Goal: Transaction & Acquisition: Purchase product/service

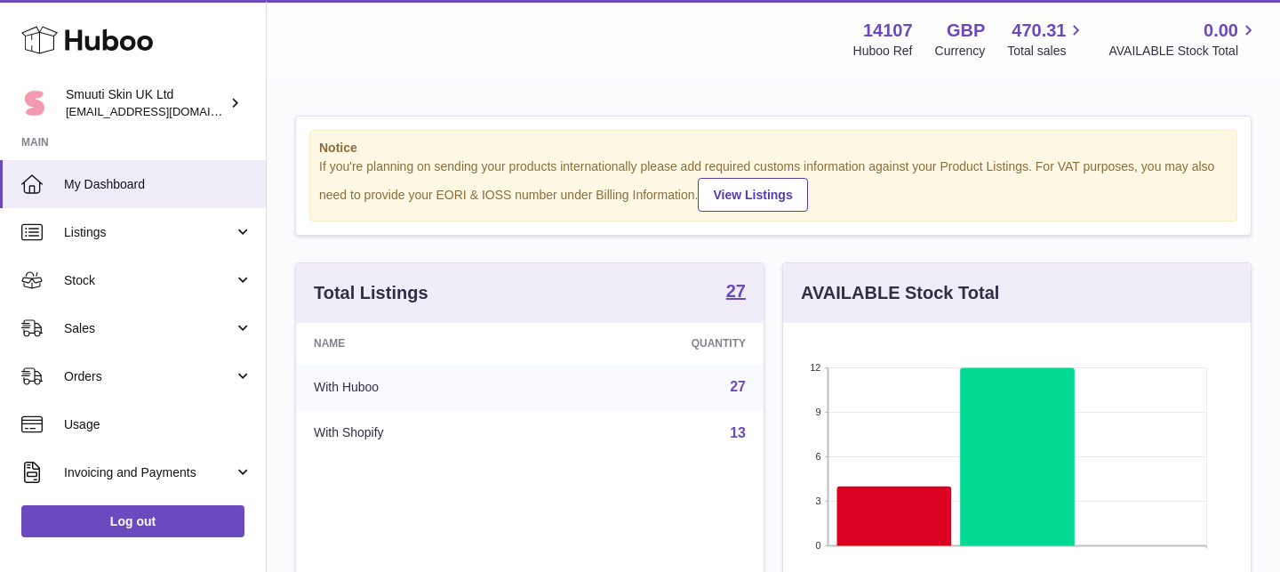
scroll to position [277, 468]
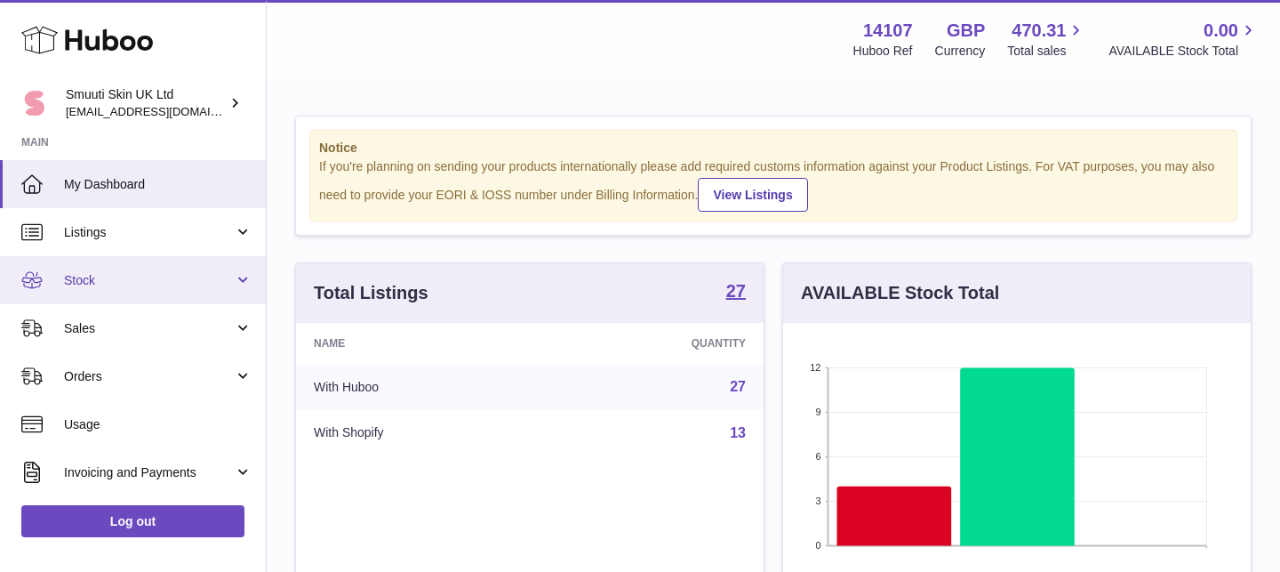
click at [244, 285] on link "Stock" at bounding box center [133, 280] width 266 height 48
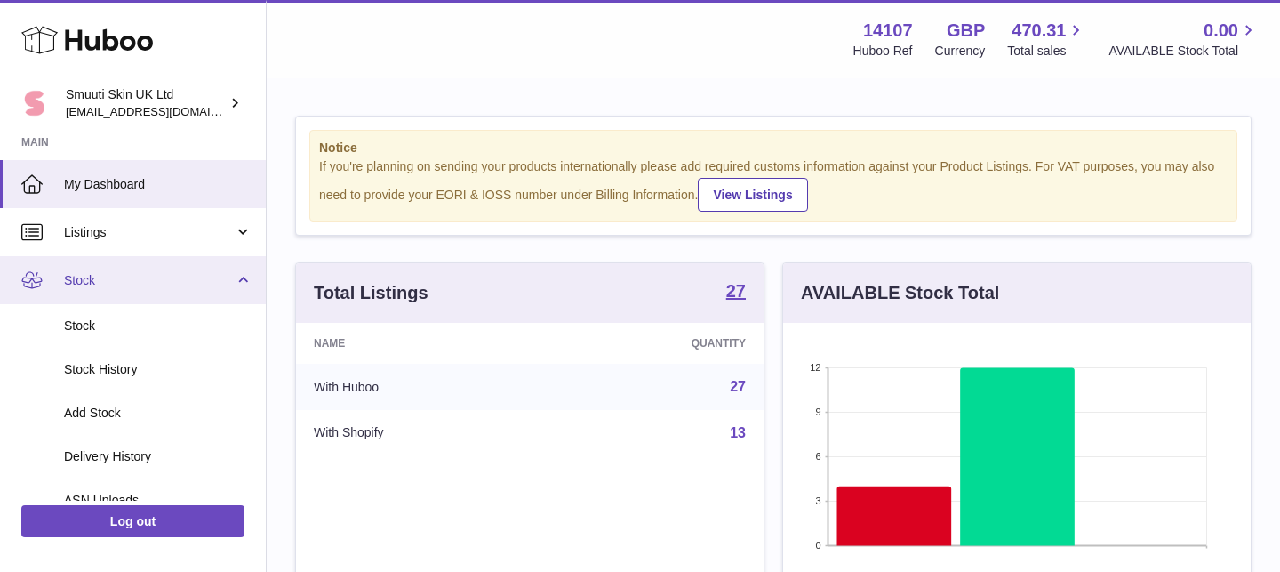
click at [242, 284] on link "Stock" at bounding box center [133, 280] width 266 height 48
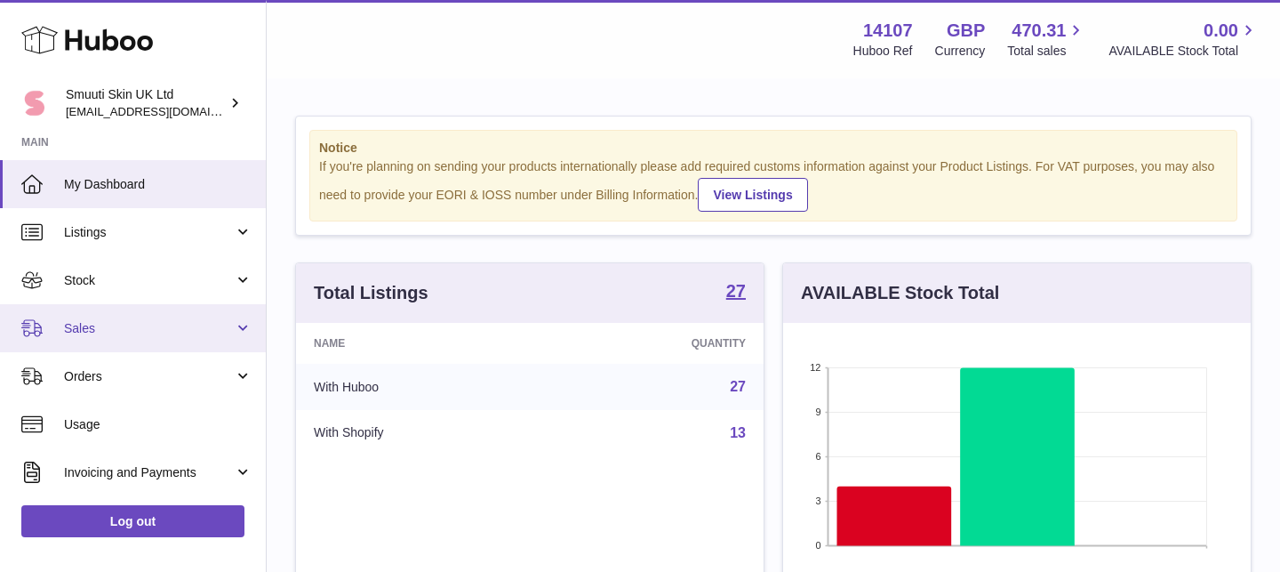
click at [239, 320] on link "Sales" at bounding box center [133, 328] width 266 height 48
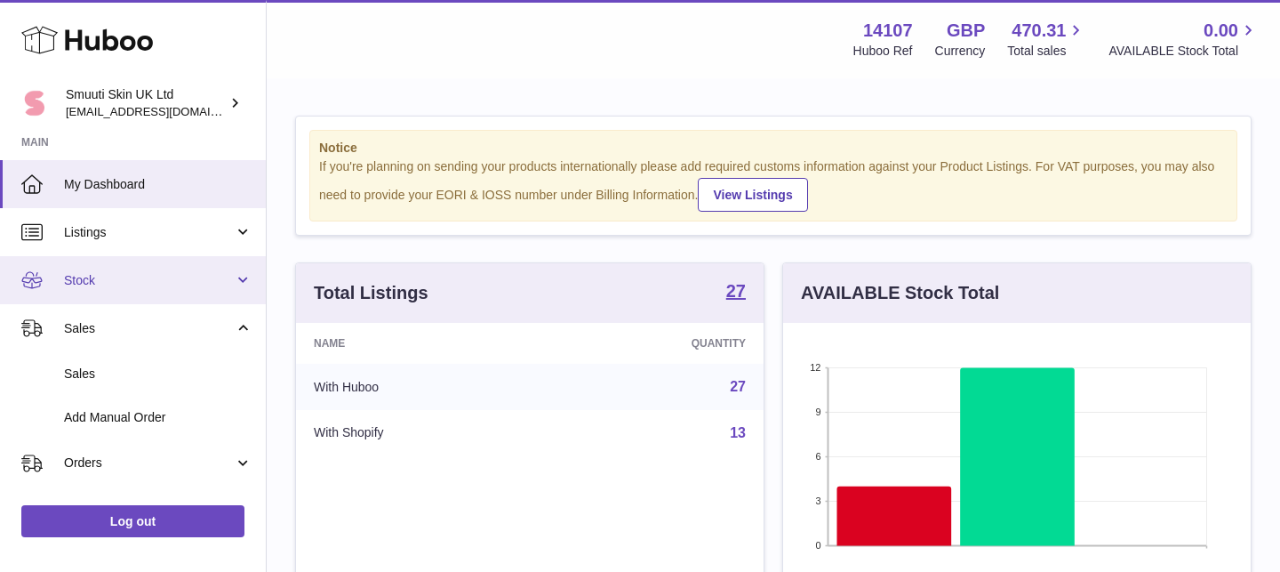
click at [233, 284] on link "Stock" at bounding box center [133, 280] width 266 height 48
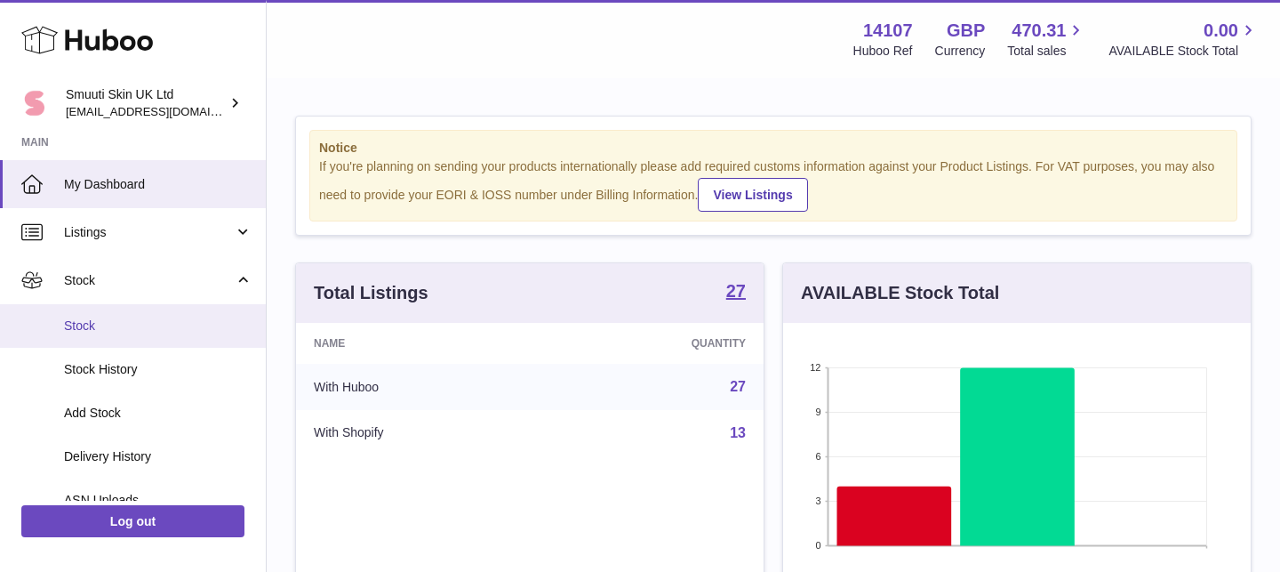
click at [83, 332] on span "Stock" at bounding box center [158, 325] width 188 height 17
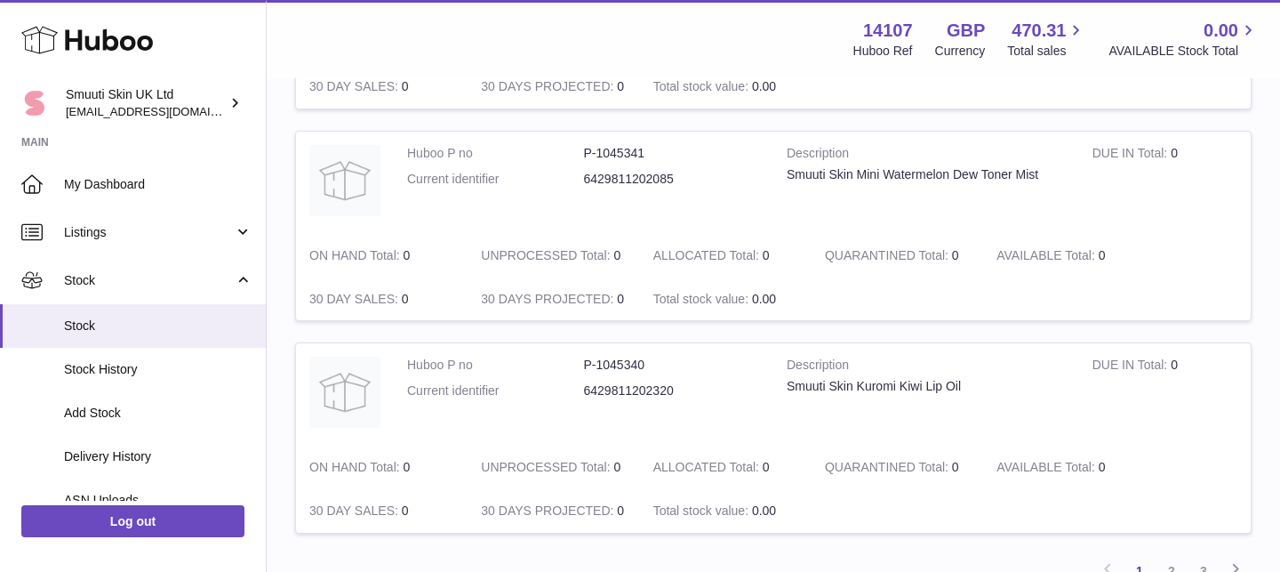
scroll to position [2138, 0]
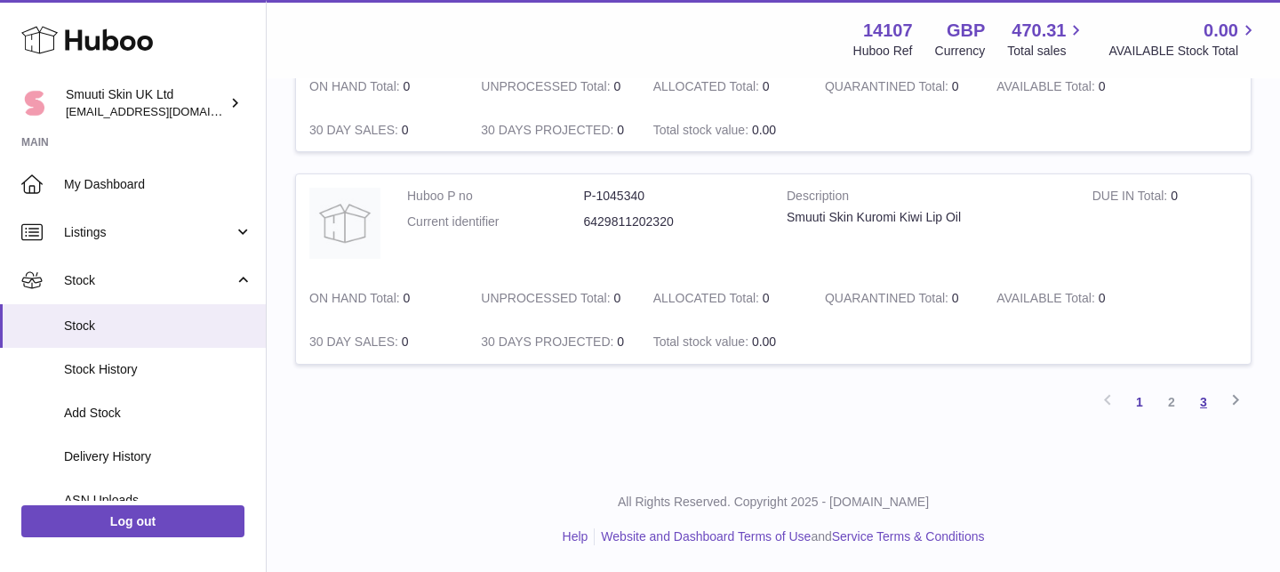
click at [1200, 409] on link "3" at bounding box center [1204, 402] width 32 height 32
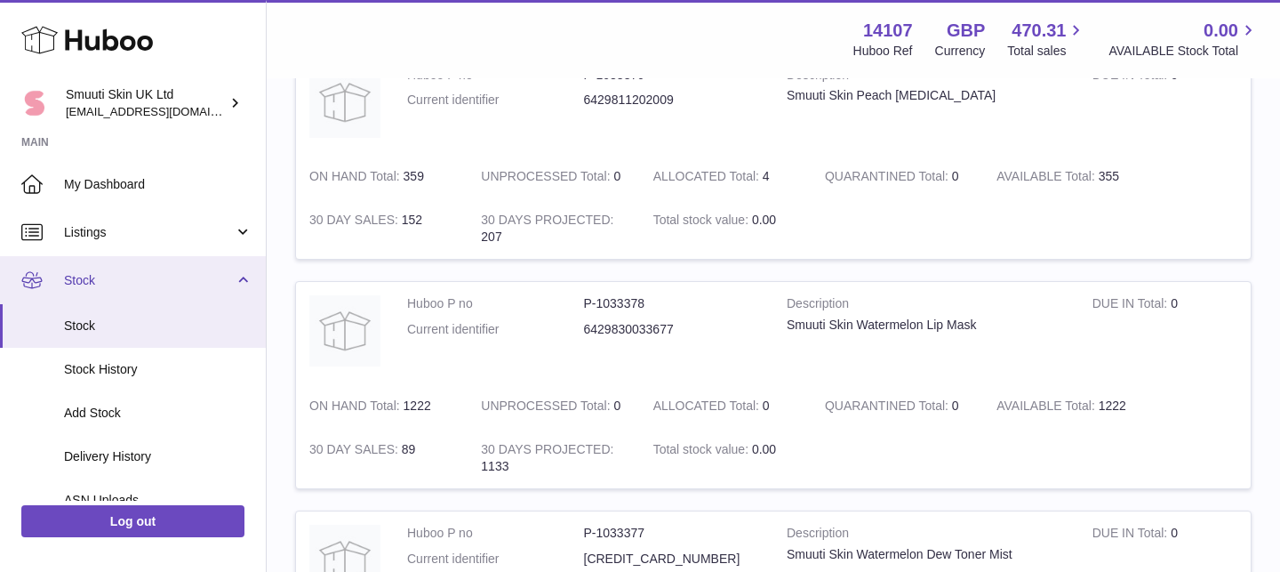
click at [246, 280] on link "Stock" at bounding box center [133, 280] width 266 height 48
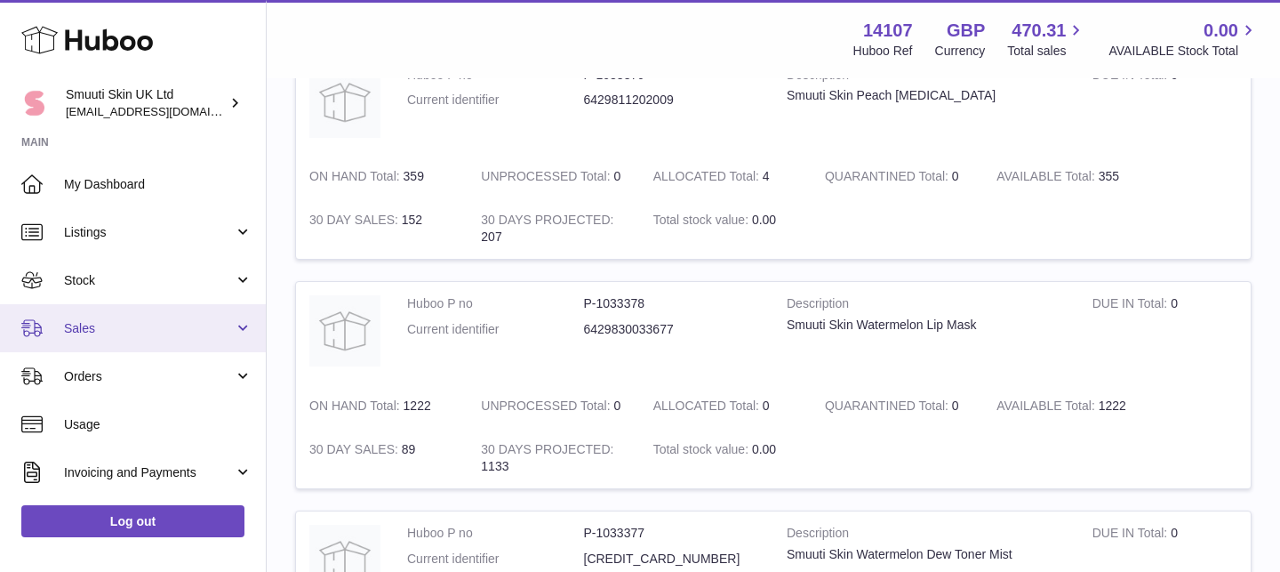
click at [236, 316] on link "Sales" at bounding box center [133, 328] width 266 height 48
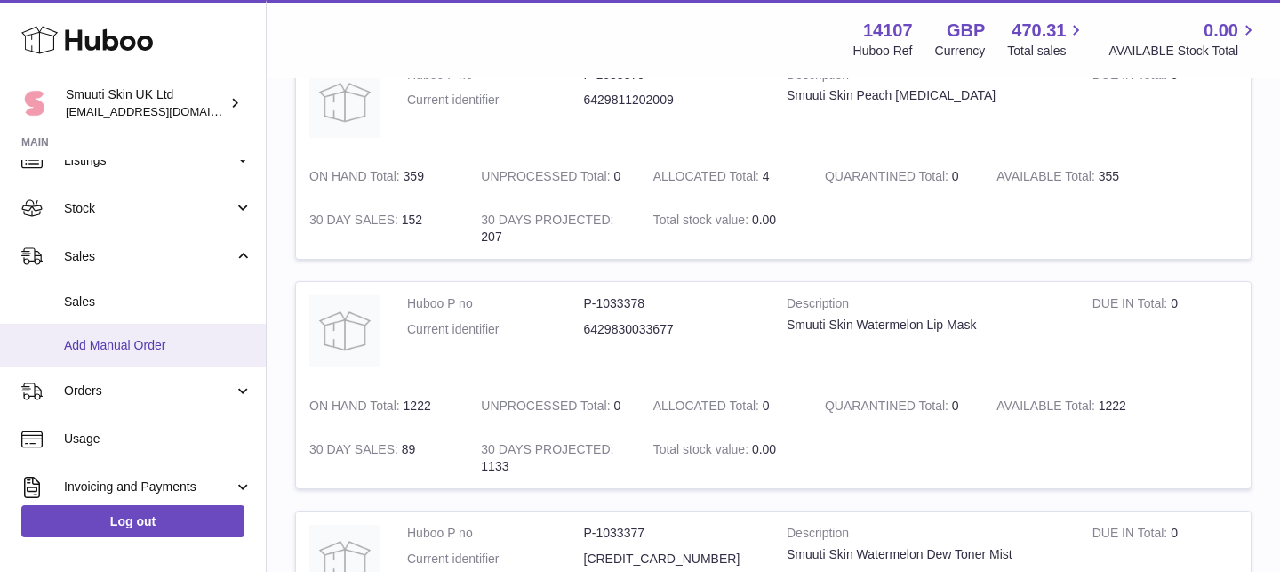
click at [128, 350] on span "Add Manual Order" at bounding box center [158, 345] width 188 height 17
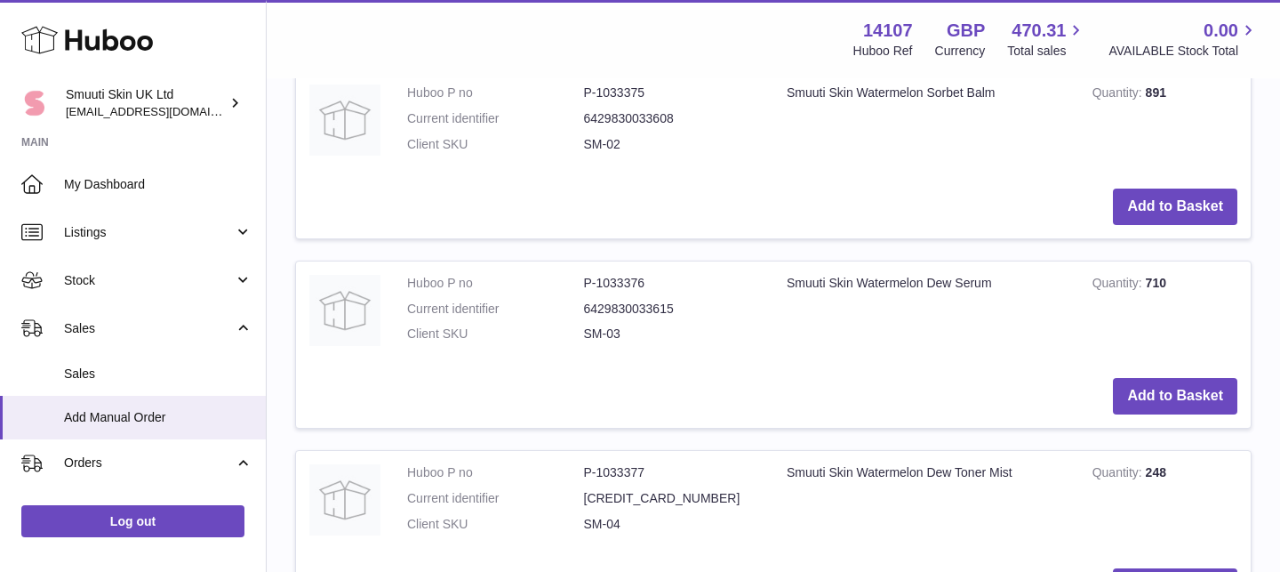
scroll to position [780, 0]
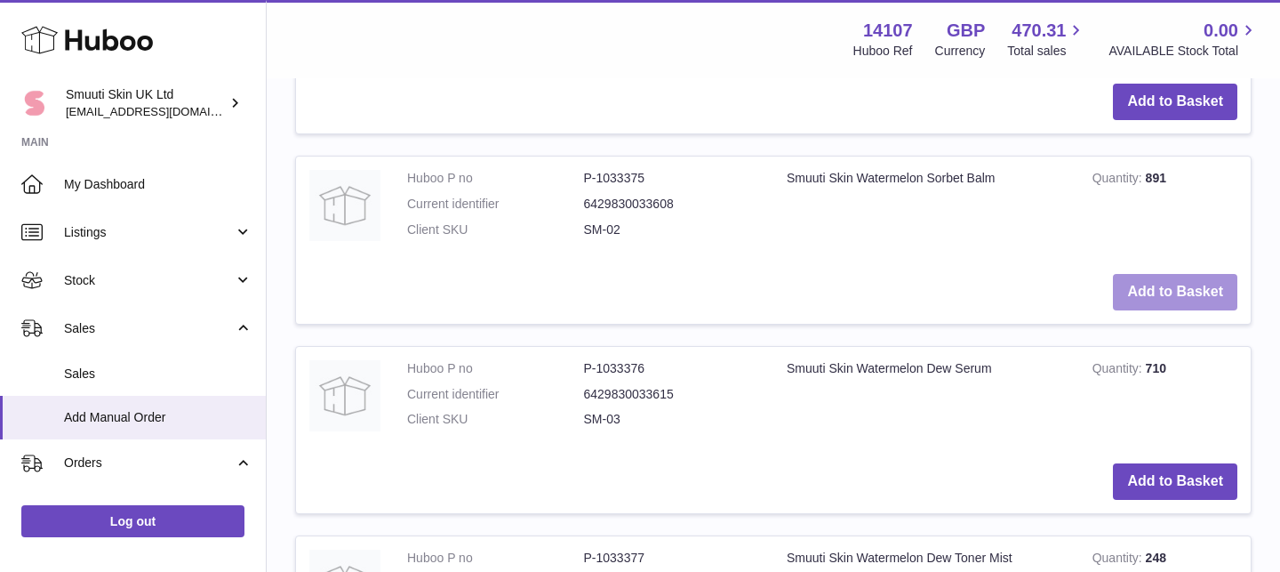
click at [1160, 295] on button "Add to Basket" at bounding box center [1175, 292] width 124 height 36
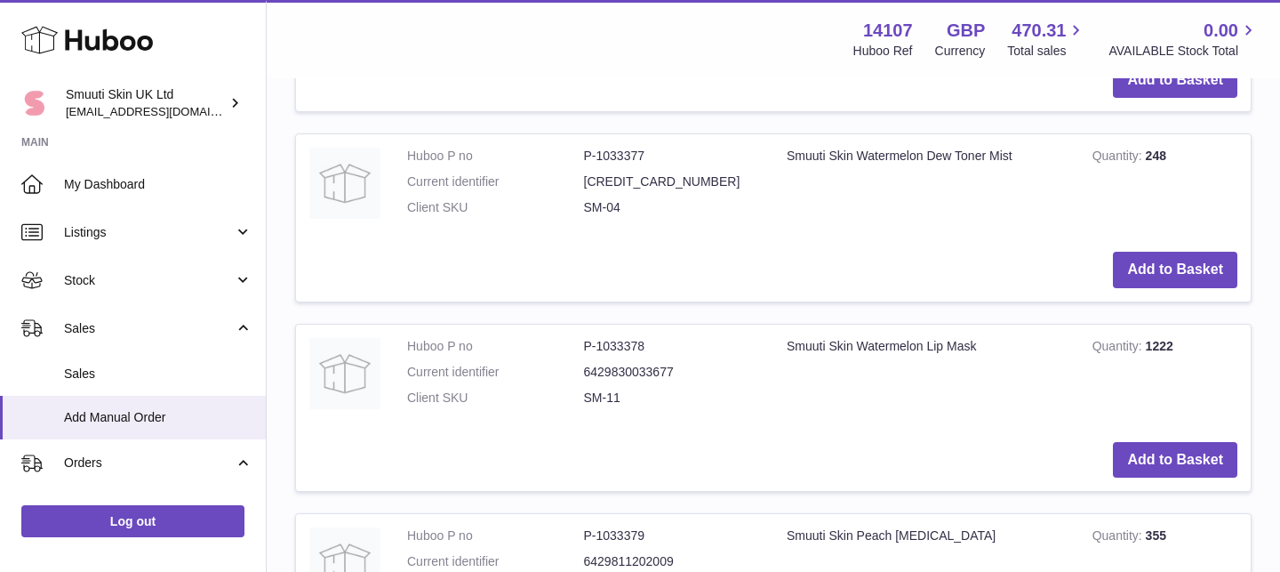
scroll to position [1379, 0]
click at [1165, 465] on button "Add to Basket" at bounding box center [1175, 459] width 124 height 36
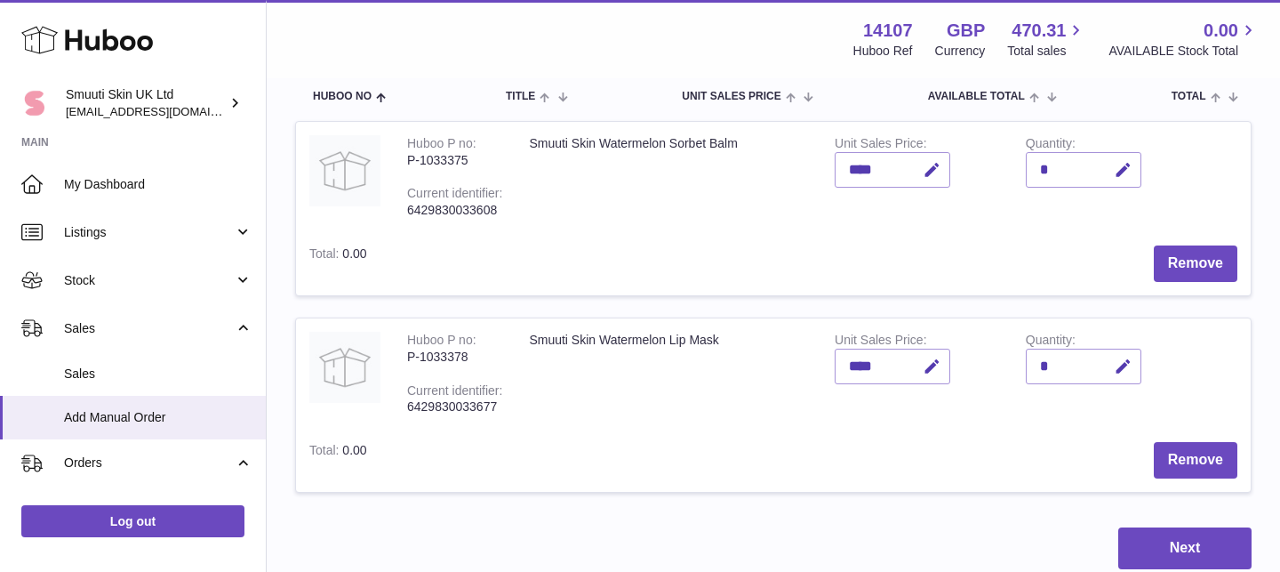
scroll to position [212, 0]
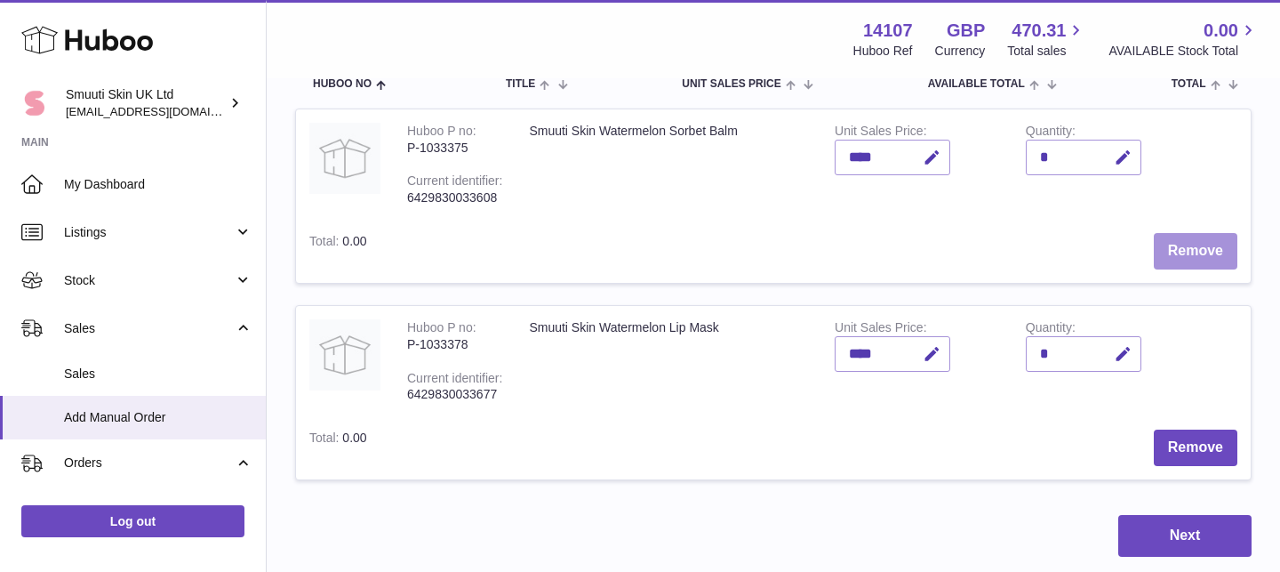
click at [1192, 250] on button "Remove" at bounding box center [1196, 251] width 84 height 36
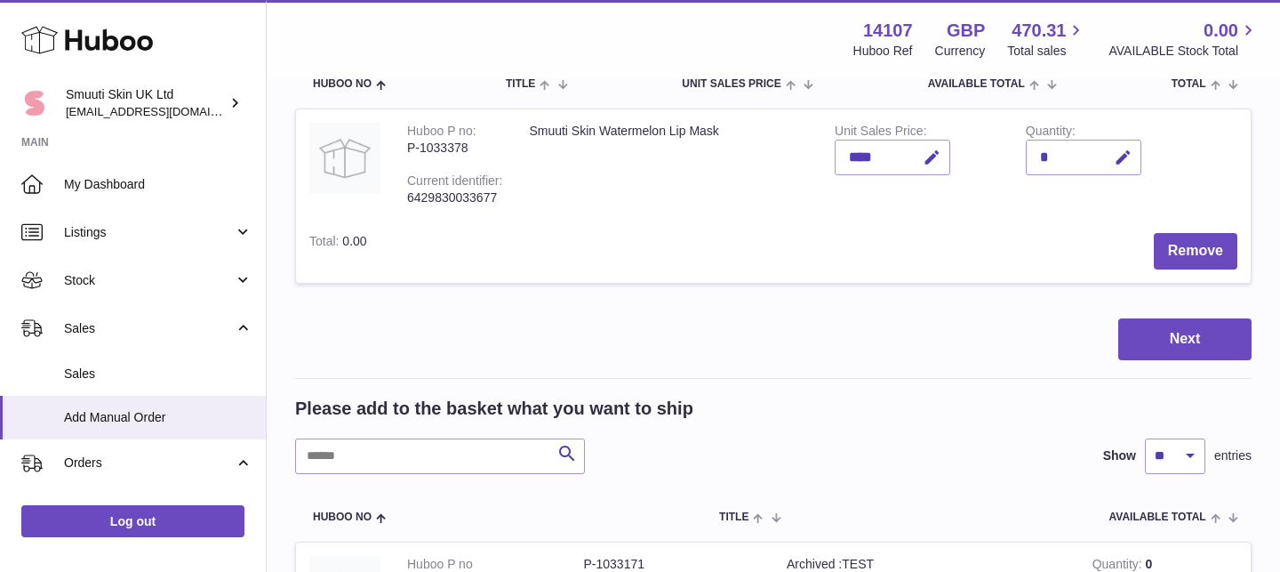
scroll to position [174, 0]
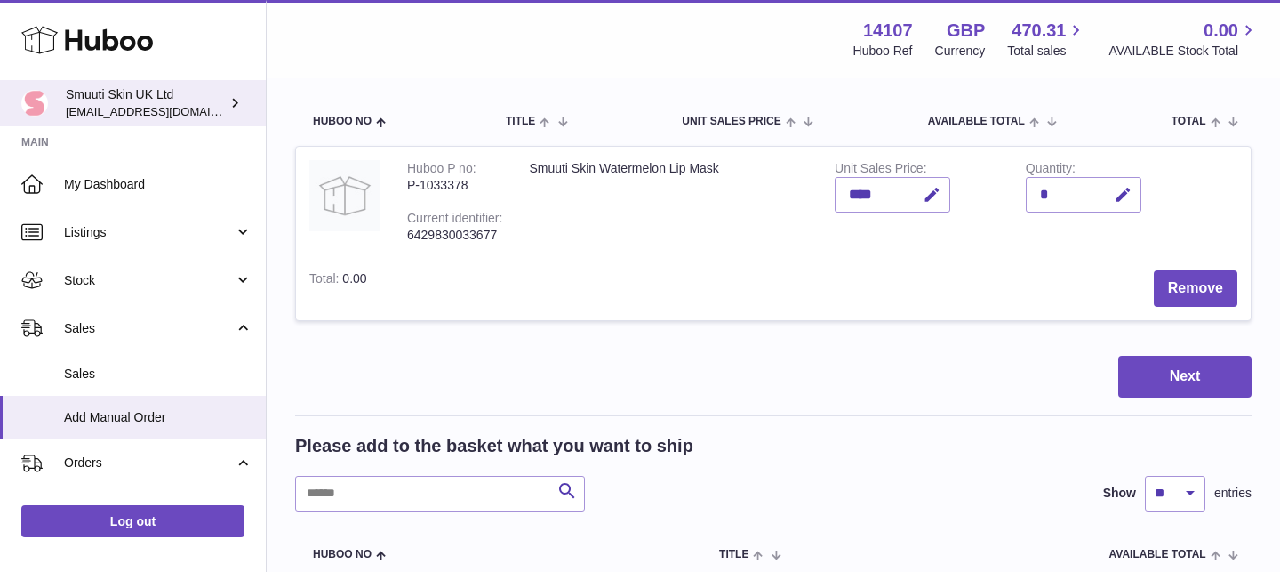
click at [223, 102] on div "Smuuti Skin UK Ltd tomi@beautyko.fi" at bounding box center [146, 103] width 160 height 34
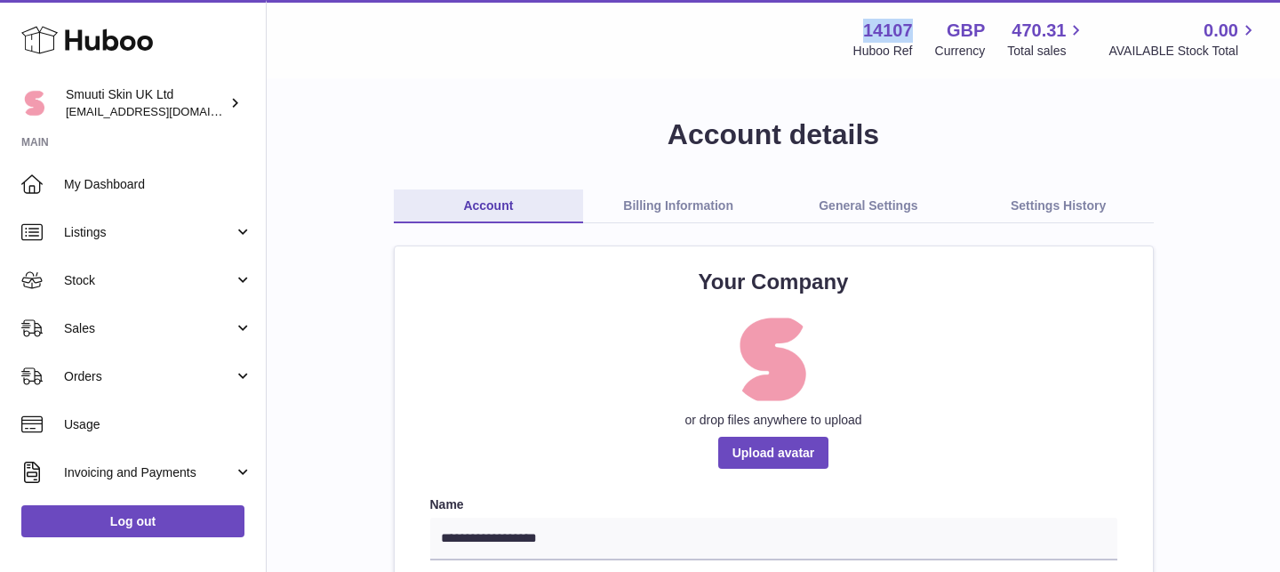
drag, startPoint x: 915, startPoint y: 27, endPoint x: 864, endPoint y: 25, distance: 50.7
click at [864, 25] on div "14107 Huboo Ref GBP Currency 470.31 Total sales 0.00 AVAILABLE Stock Total" at bounding box center [1045, 39] width 428 height 41
copy strong "14107"
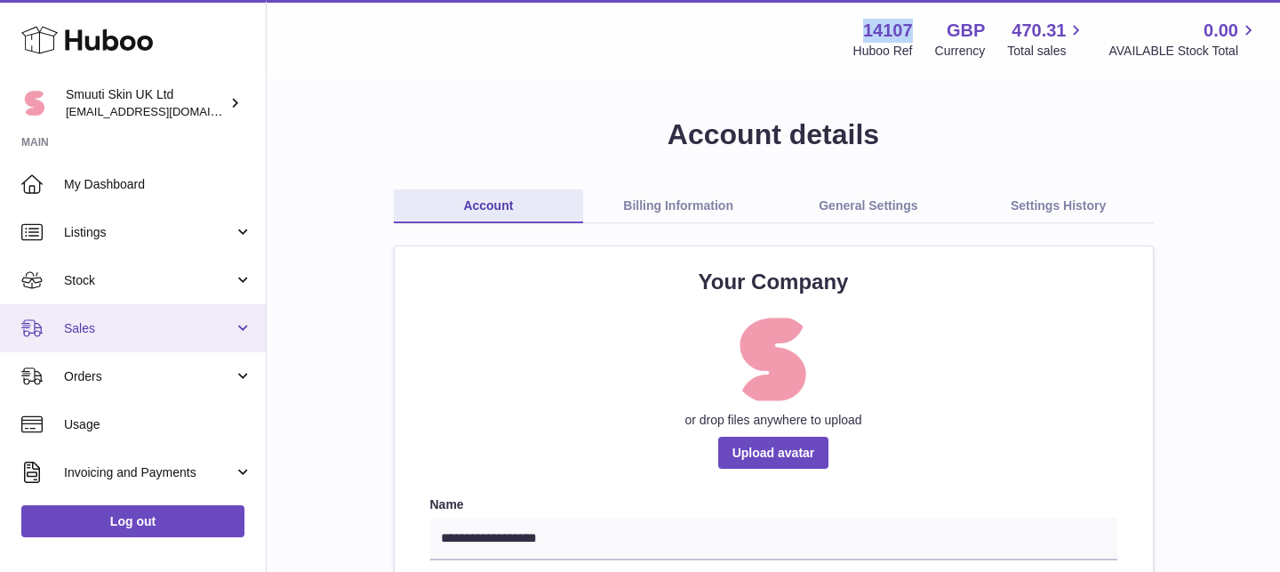
click at [236, 322] on link "Sales" at bounding box center [133, 328] width 266 height 48
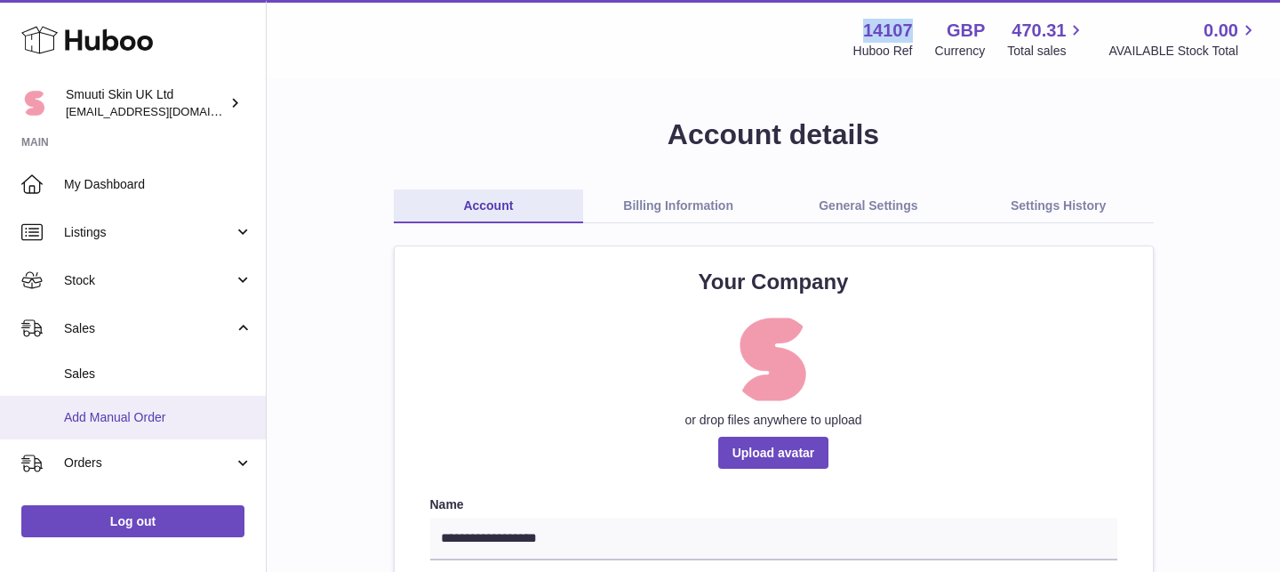
scroll to position [86, 0]
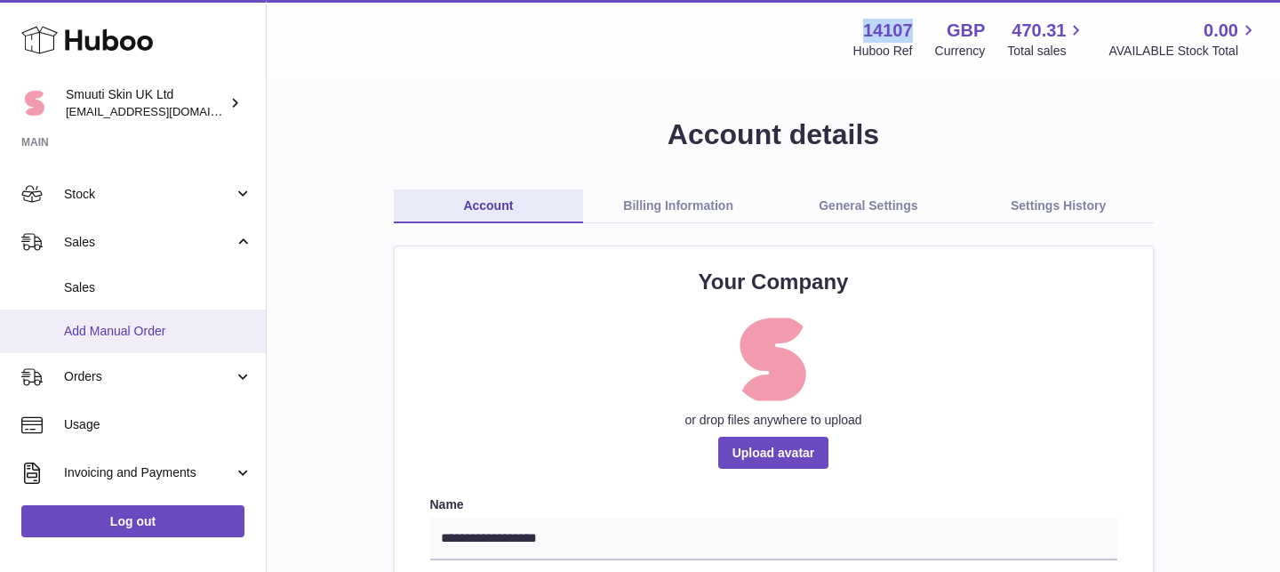
click at [124, 324] on span "Add Manual Order" at bounding box center [158, 331] width 188 height 17
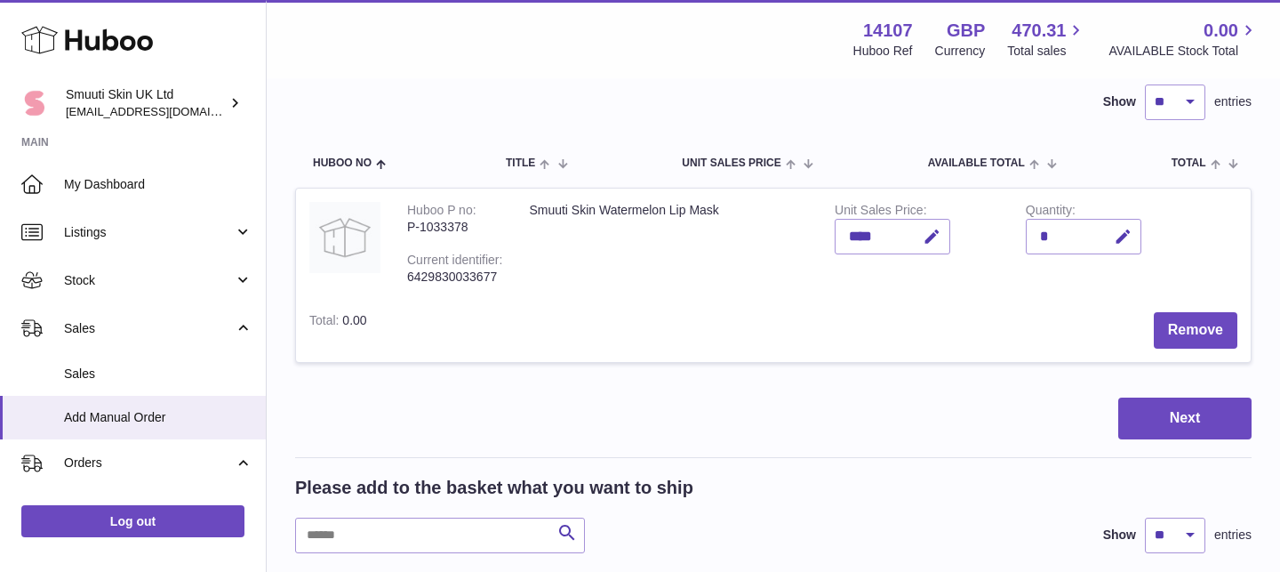
scroll to position [134, 0]
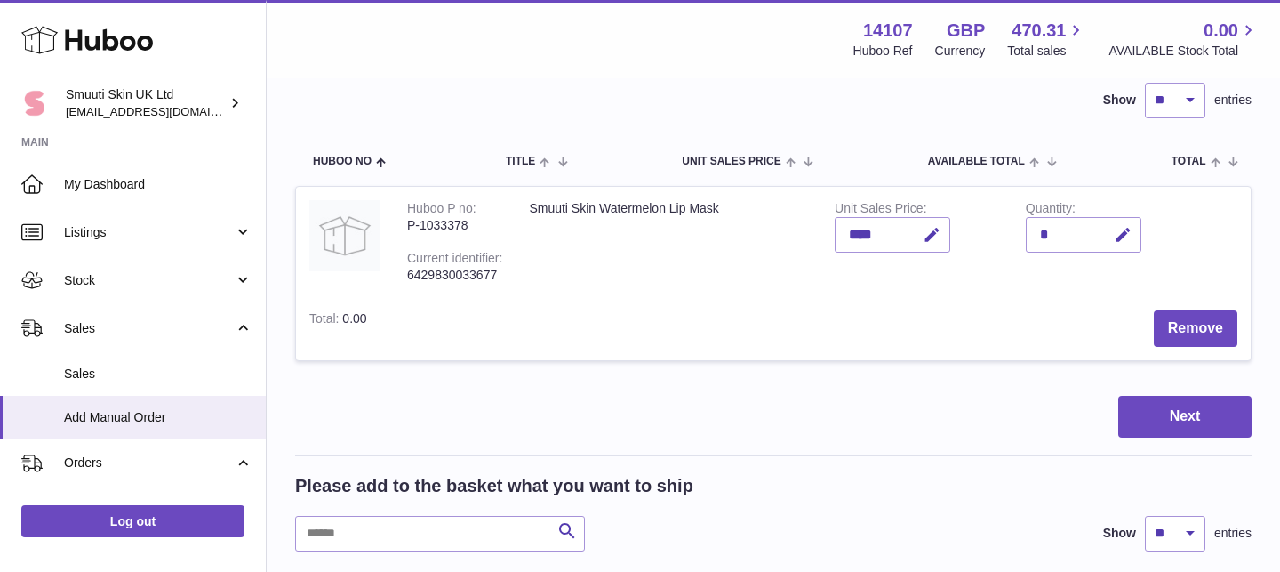
drag, startPoint x: 744, startPoint y: 207, endPoint x: 521, endPoint y: 212, distance: 223.2
click at [521, 212] on td "Smuuti Skin Watermelon Lip Mask" at bounding box center [669, 242] width 306 height 110
copy td "Smuuti Skin Watermelon Lip Mask"
drag, startPoint x: 496, startPoint y: 225, endPoint x: 402, endPoint y: 221, distance: 94.3
click at [402, 221] on td "Huboo P no P-1033378 Current identifier 6429830033677" at bounding box center [455, 242] width 122 height 110
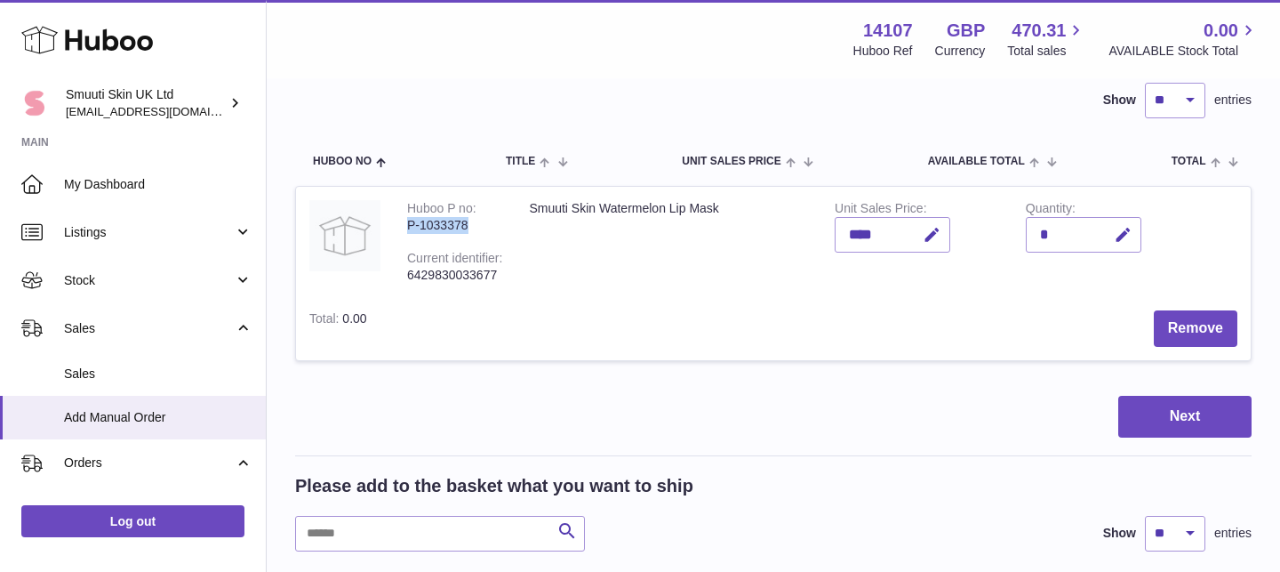
copy div "P-1033378"
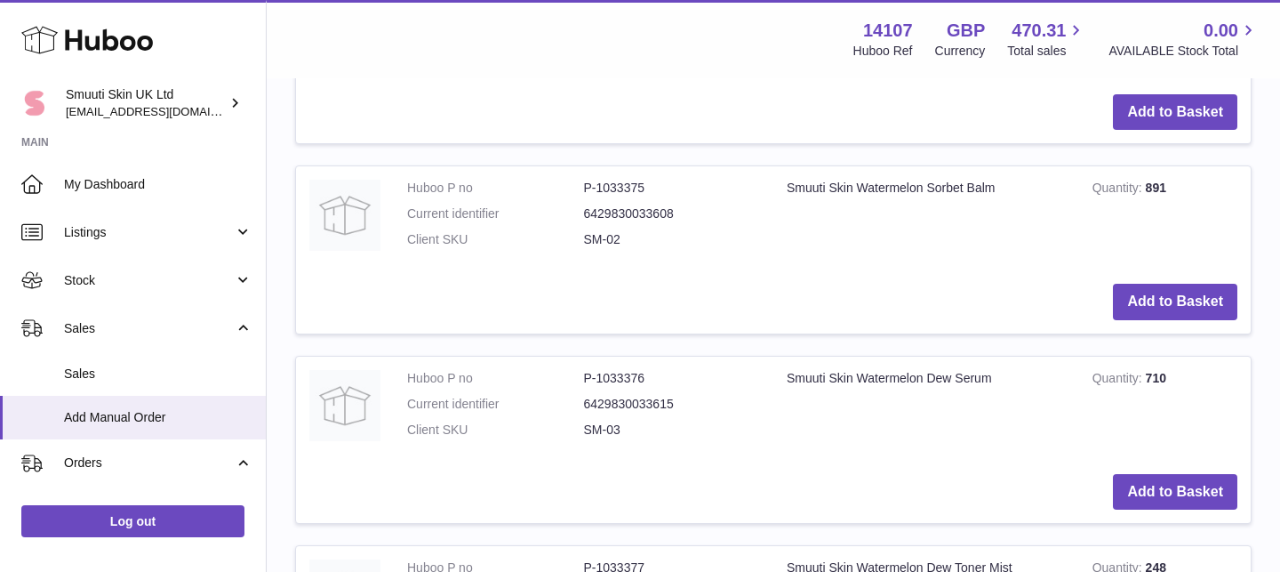
scroll to position [989, 0]
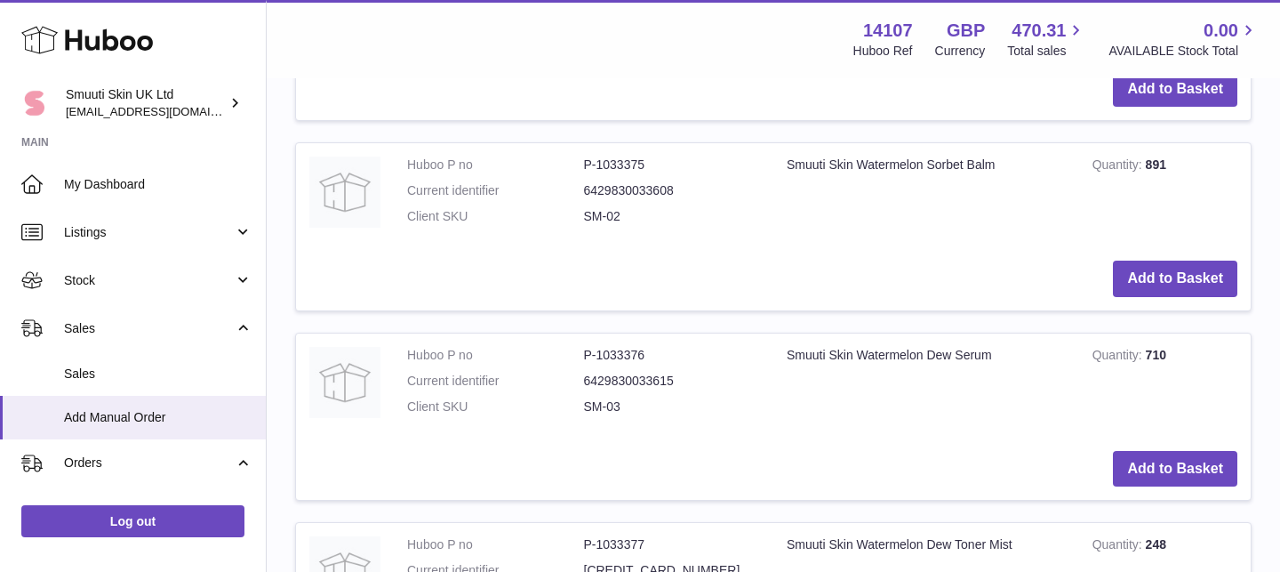
drag, startPoint x: 1023, startPoint y: 159, endPoint x: 782, endPoint y: 161, distance: 240.9
click at [782, 161] on td "Smuuti Skin Watermelon Sorbet Balm" at bounding box center [926, 195] width 306 height 104
copy td "Smuuti Skin Watermelon Sorbet Balm"
drag, startPoint x: 651, startPoint y: 168, endPoint x: 555, endPoint y: 168, distance: 96.0
click at [555, 168] on dl "Huboo P no P-1033375 Current identifier 6429830033608 Client SKU SM-02" at bounding box center [583, 194] width 353 height 77
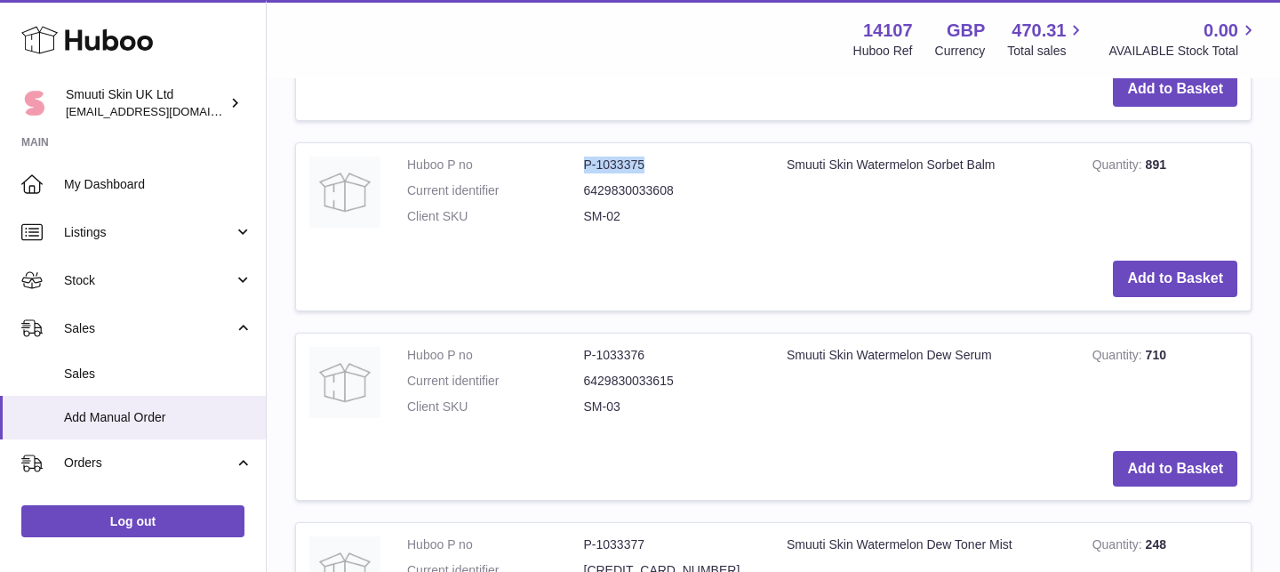
copy dl "P-1033375"
